Goal: Task Accomplishment & Management: Manage account settings

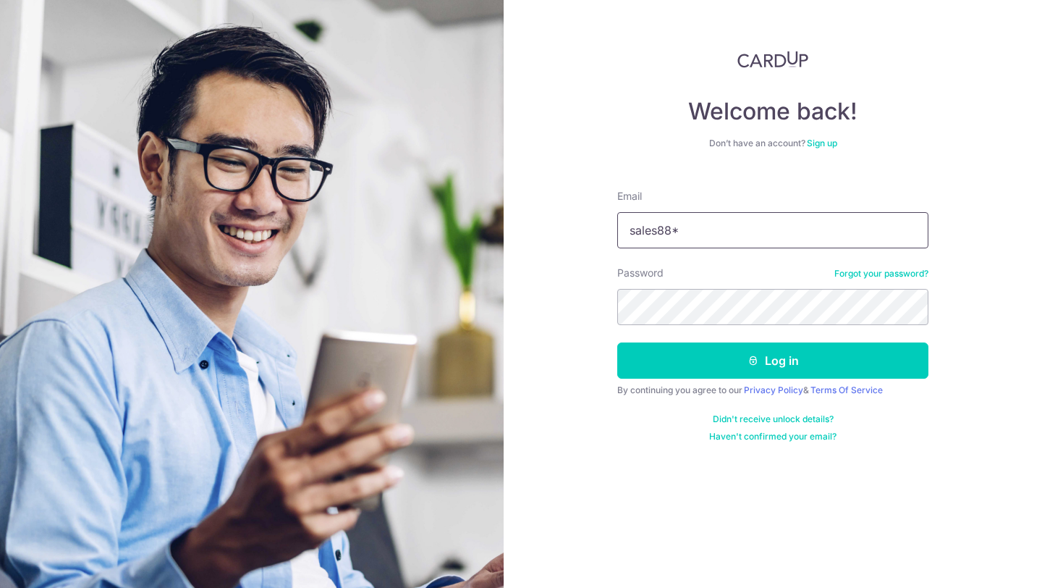
drag, startPoint x: 695, startPoint y: 234, endPoint x: 559, endPoint y: 219, distance: 137.0
click at [559, 219] on div "Welcome back! Don’t have an account? Sign up Email sales88* Password Forgot you…" at bounding box center [773, 294] width 538 height 588
type input "[EMAIL_ADDRESS][DOMAIN_NAME]"
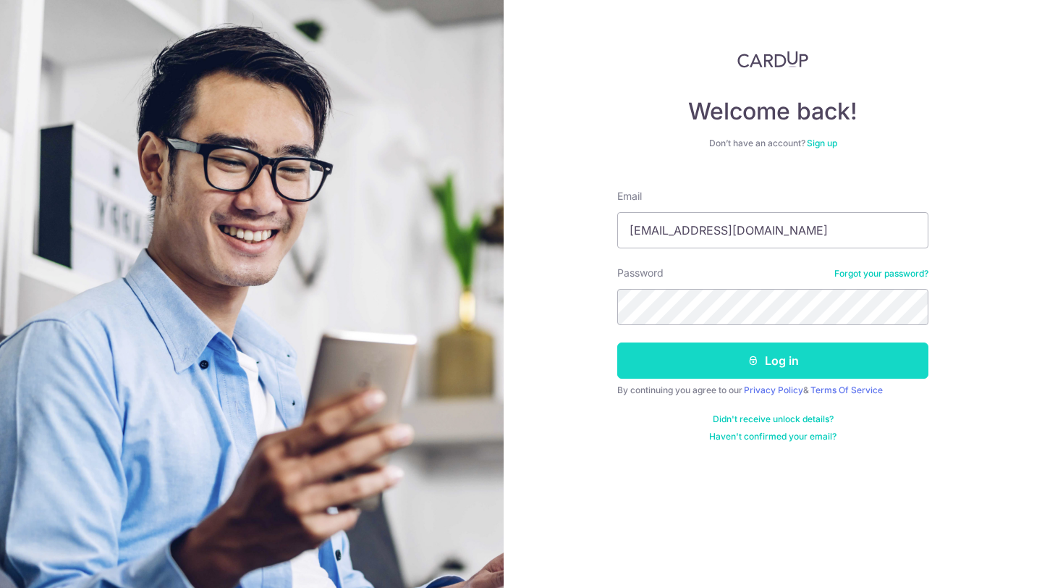
click at [667, 352] on button "Log in" at bounding box center [772, 360] width 311 height 36
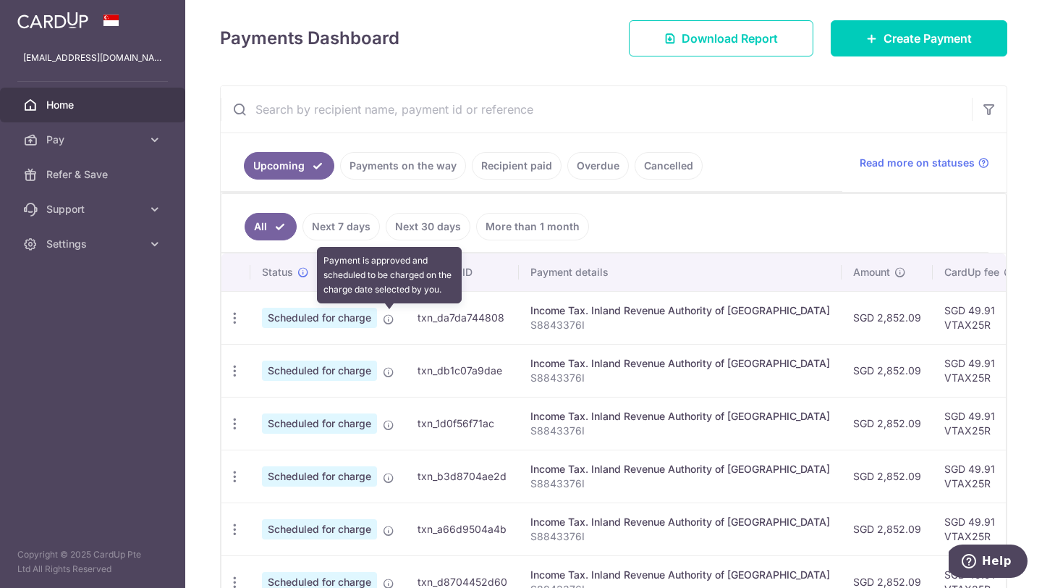
click at [386, 318] on icon at bounding box center [389, 319] width 12 height 12
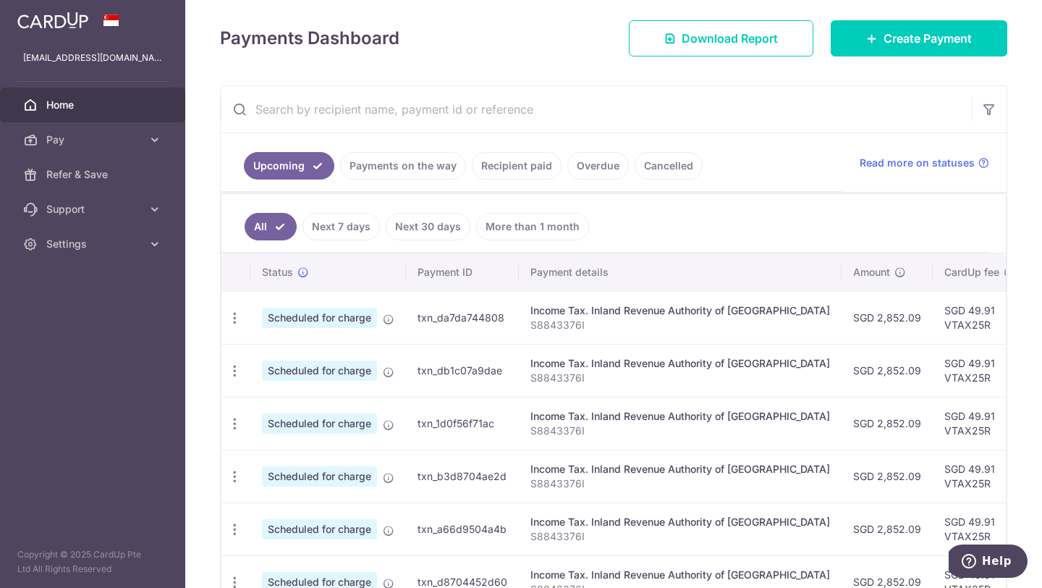
click at [349, 313] on span "Scheduled for charge" at bounding box center [319, 318] width 115 height 20
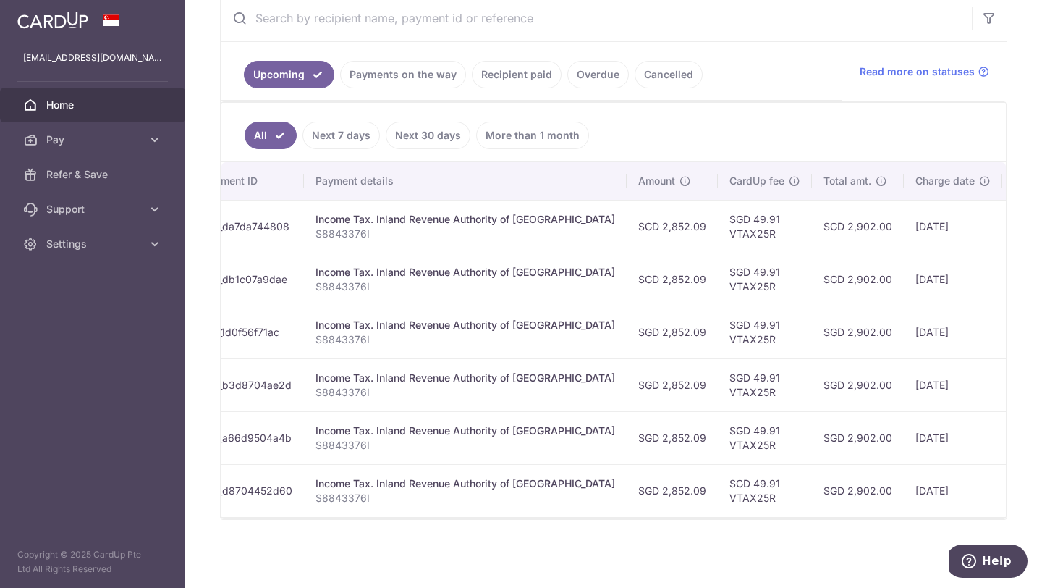
scroll to position [0, 245]
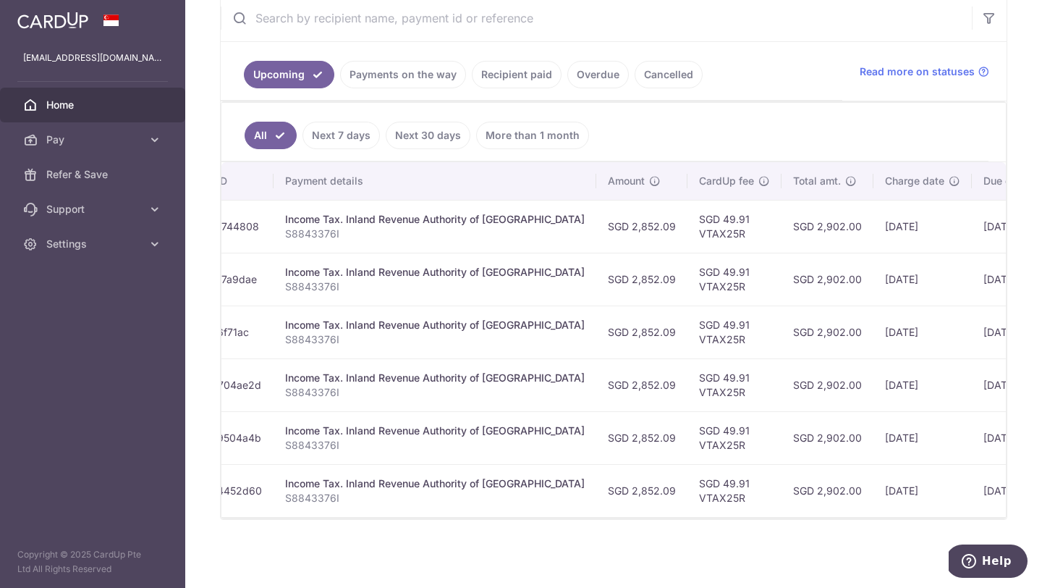
click at [641, 72] on link "Cancelled" at bounding box center [669, 74] width 68 height 27
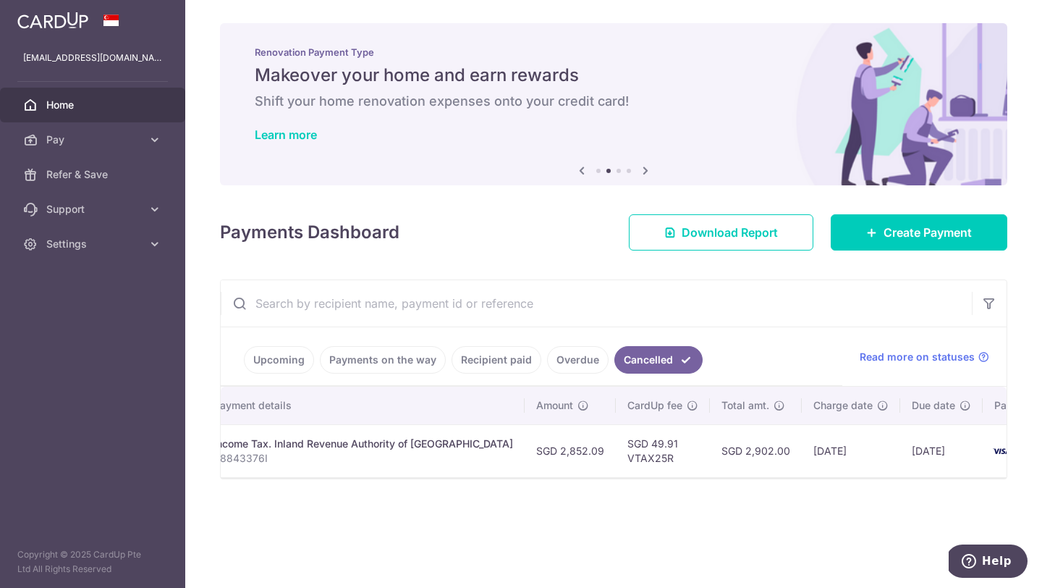
scroll to position [0, 326]
